Goal: Task Accomplishment & Management: Manage account settings

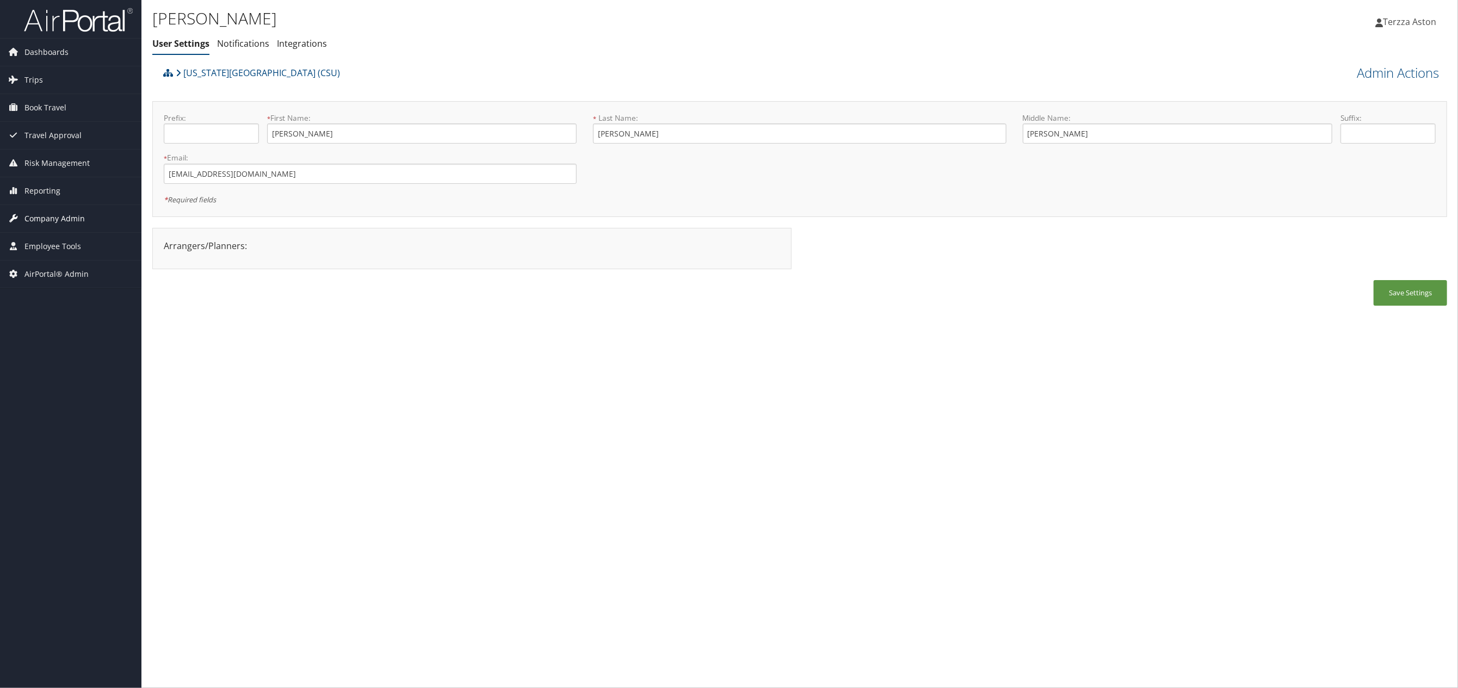
click at [48, 216] on span "Company Admin" at bounding box center [54, 218] width 60 height 27
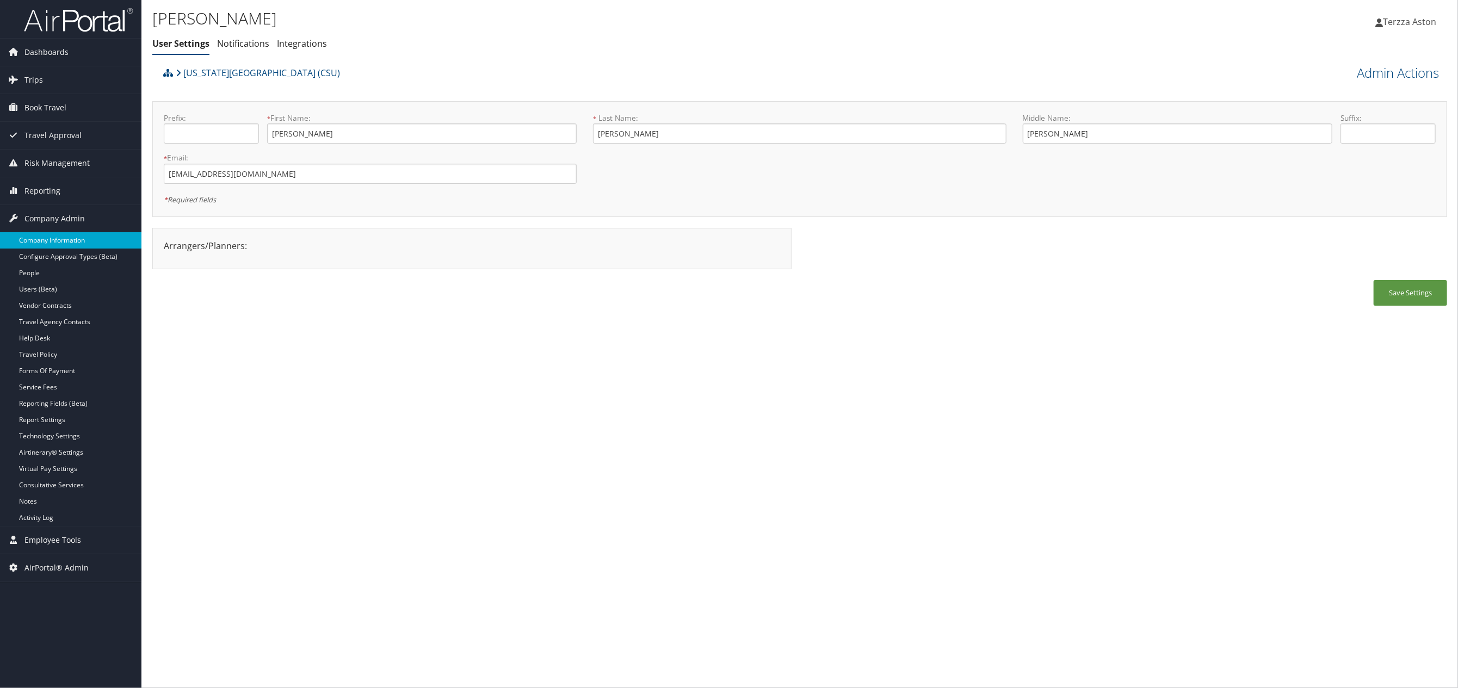
click at [57, 237] on link "Company Information" at bounding box center [70, 240] width 141 height 16
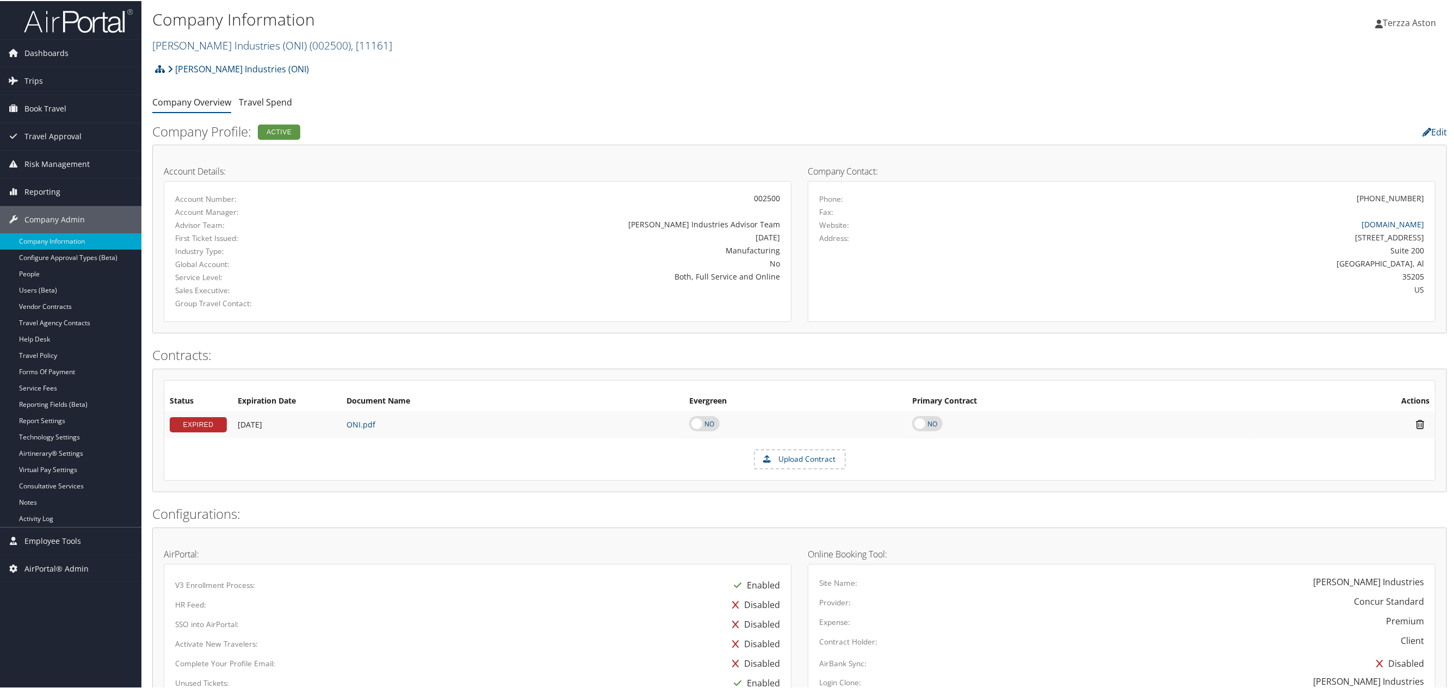
click at [211, 40] on link "[PERSON_NAME] Industries (ONI) ( 002500 ) , [ 11161 ]" at bounding box center [272, 44] width 240 height 15
click at [202, 60] on input "search" at bounding box center [224, 64] width 143 height 20
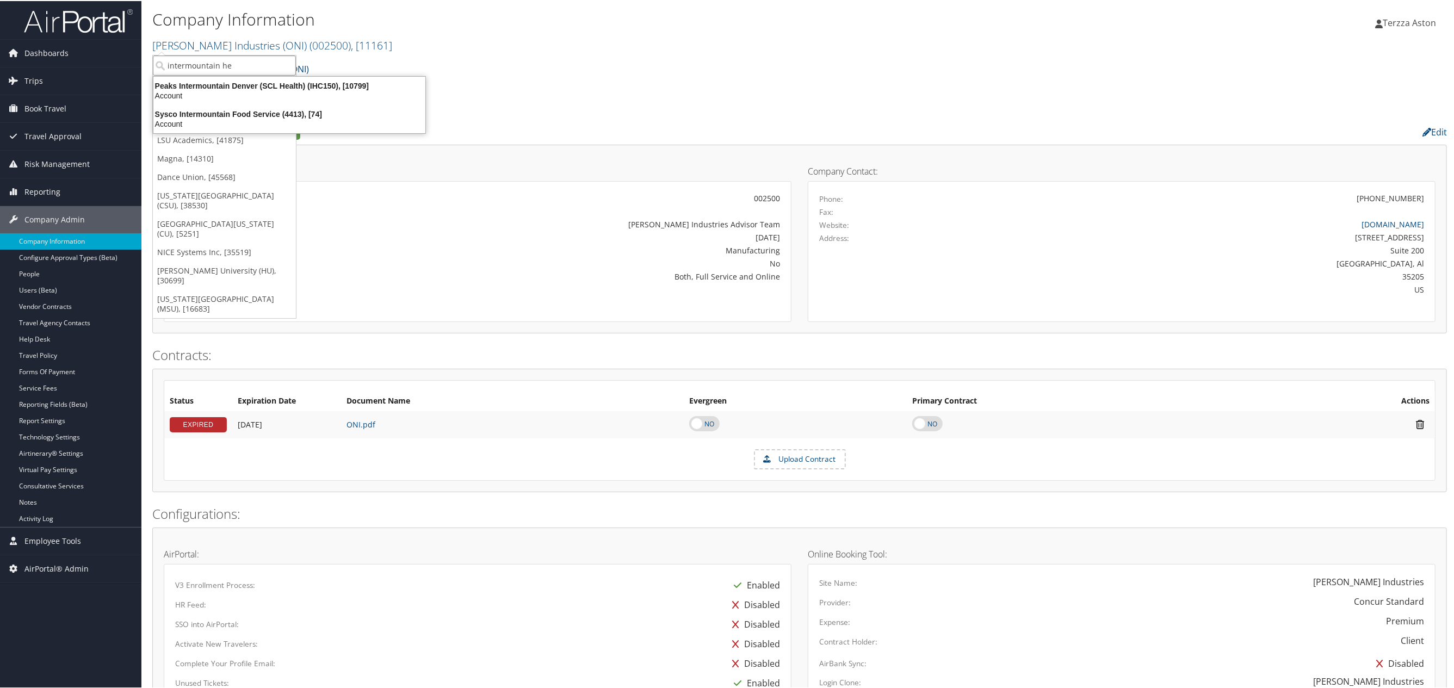
type input "intermountain hea"
click at [232, 85] on div "Intermountain Health (IHC100), [3133]" at bounding box center [243, 85] width 192 height 10
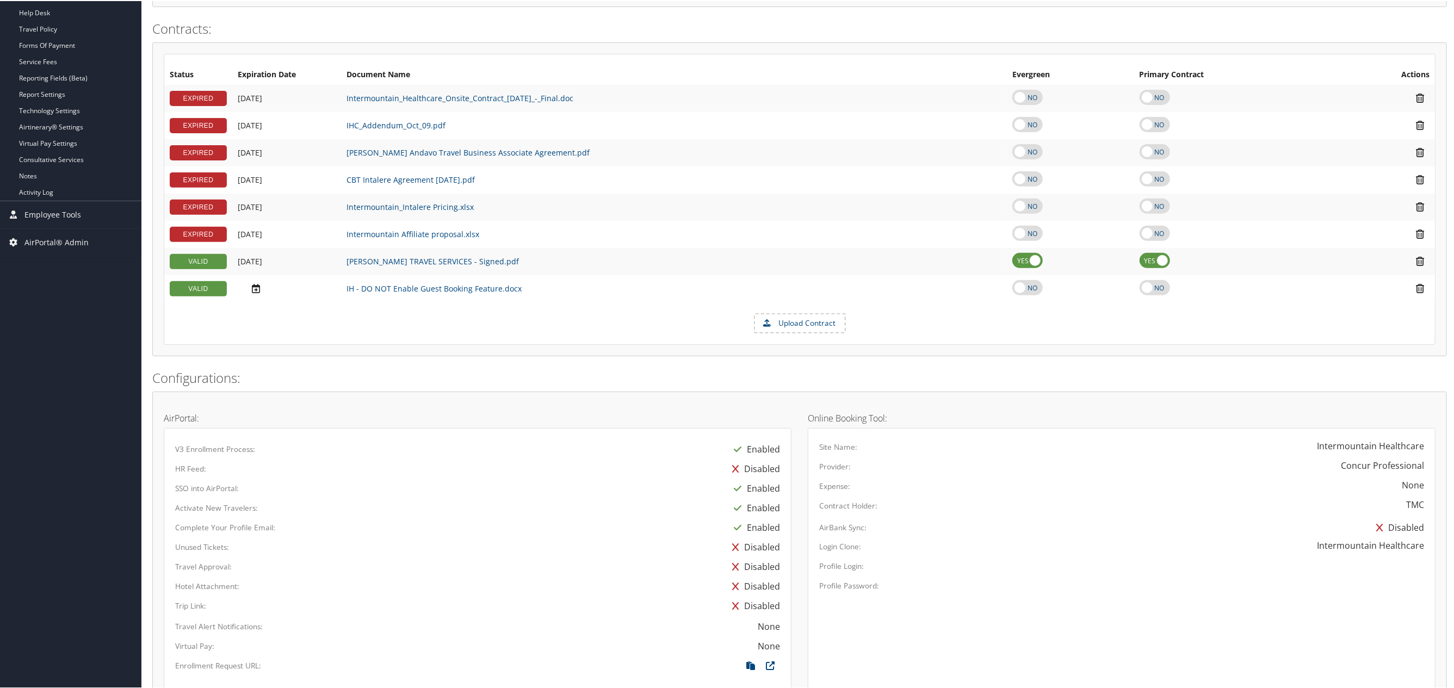
scroll to position [650, 0]
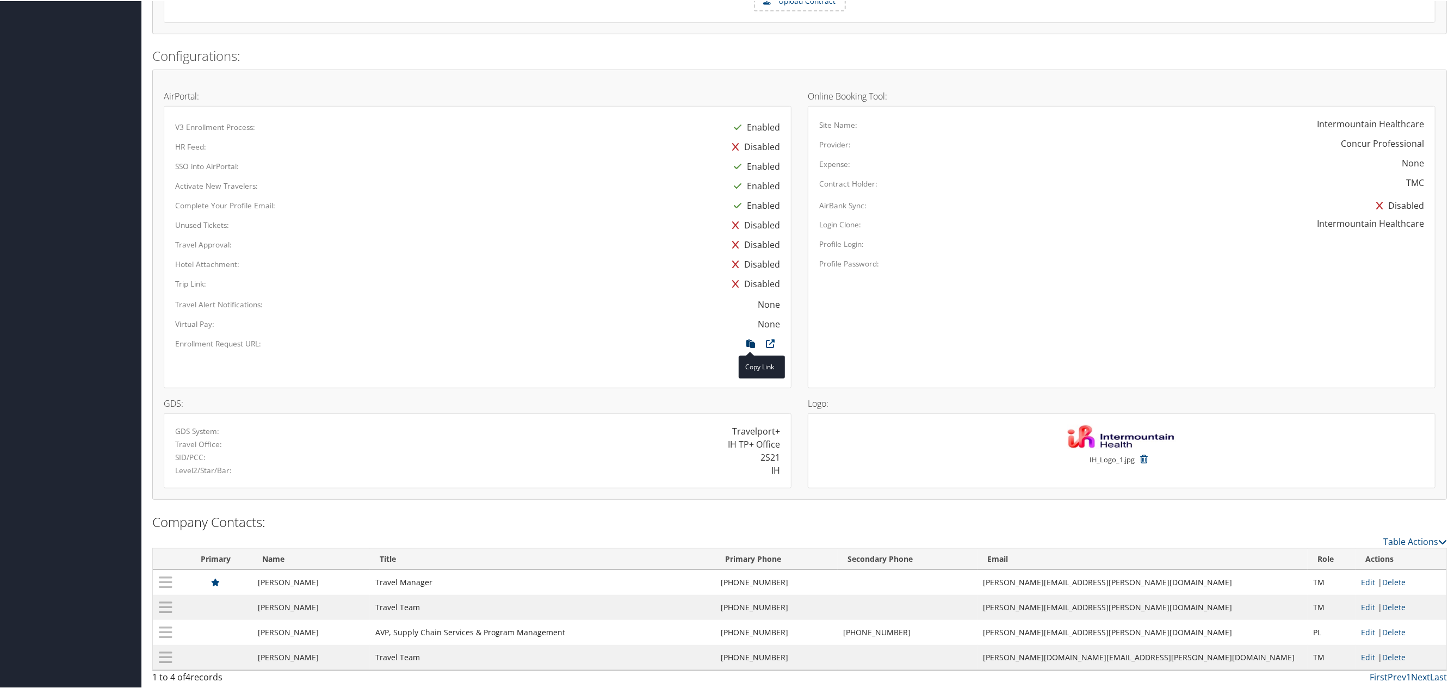
click at [747, 340] on icon at bounding box center [751, 345] width 20 height 14
